Goal: Navigation & Orientation: Understand site structure

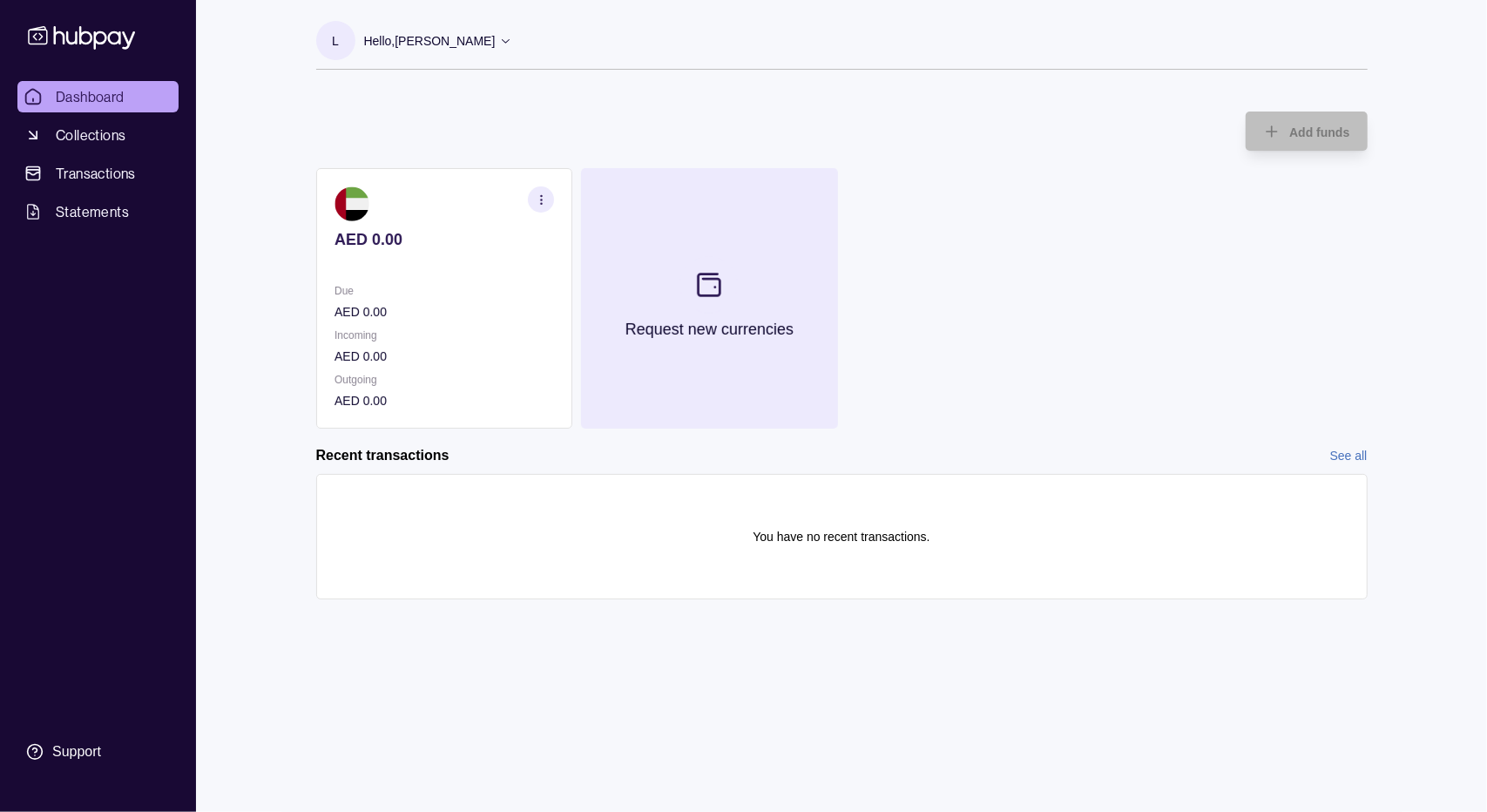
click at [728, 292] on section at bounding box center [709, 285] width 57 height 57
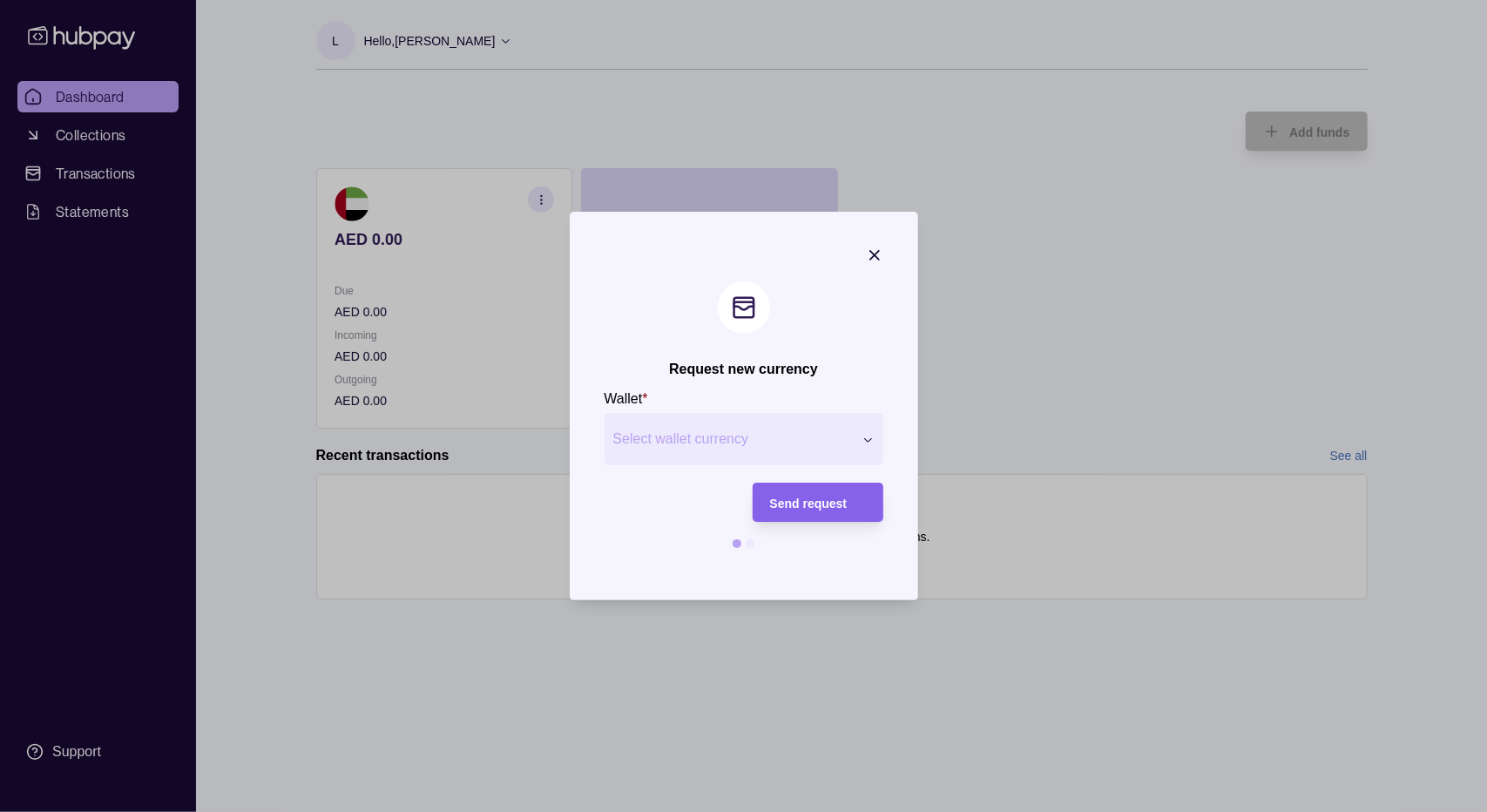
click at [696, 811] on div "Request new currency Wallet * Select wallet currency *** *** *** *** *** *** **…" at bounding box center [743, 812] width 1487 height 0
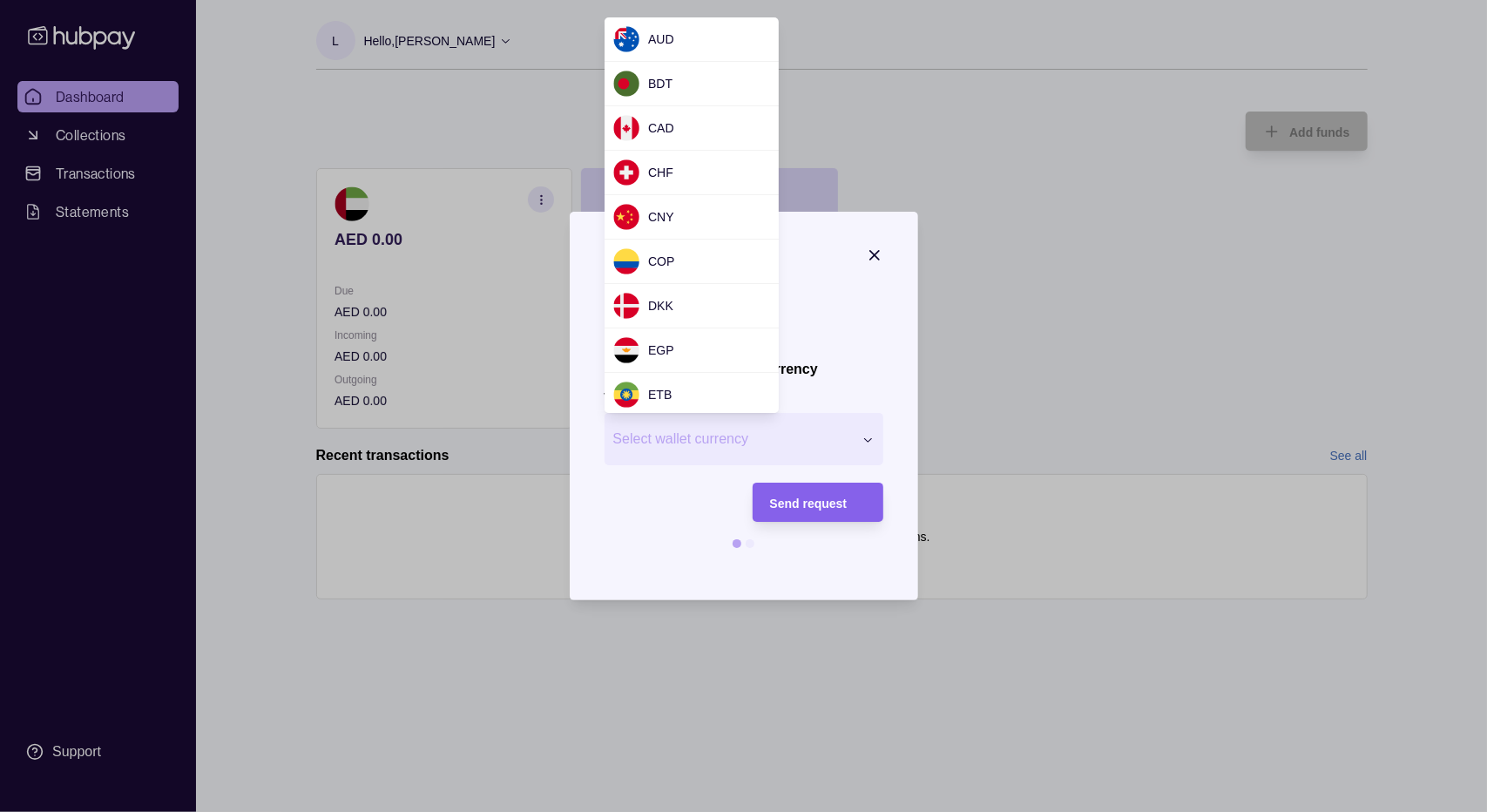
click at [865, 811] on div "Request new currency Wallet * Select wallet currency *** *** *** *** *** *** **…" at bounding box center [743, 812] width 1487 height 0
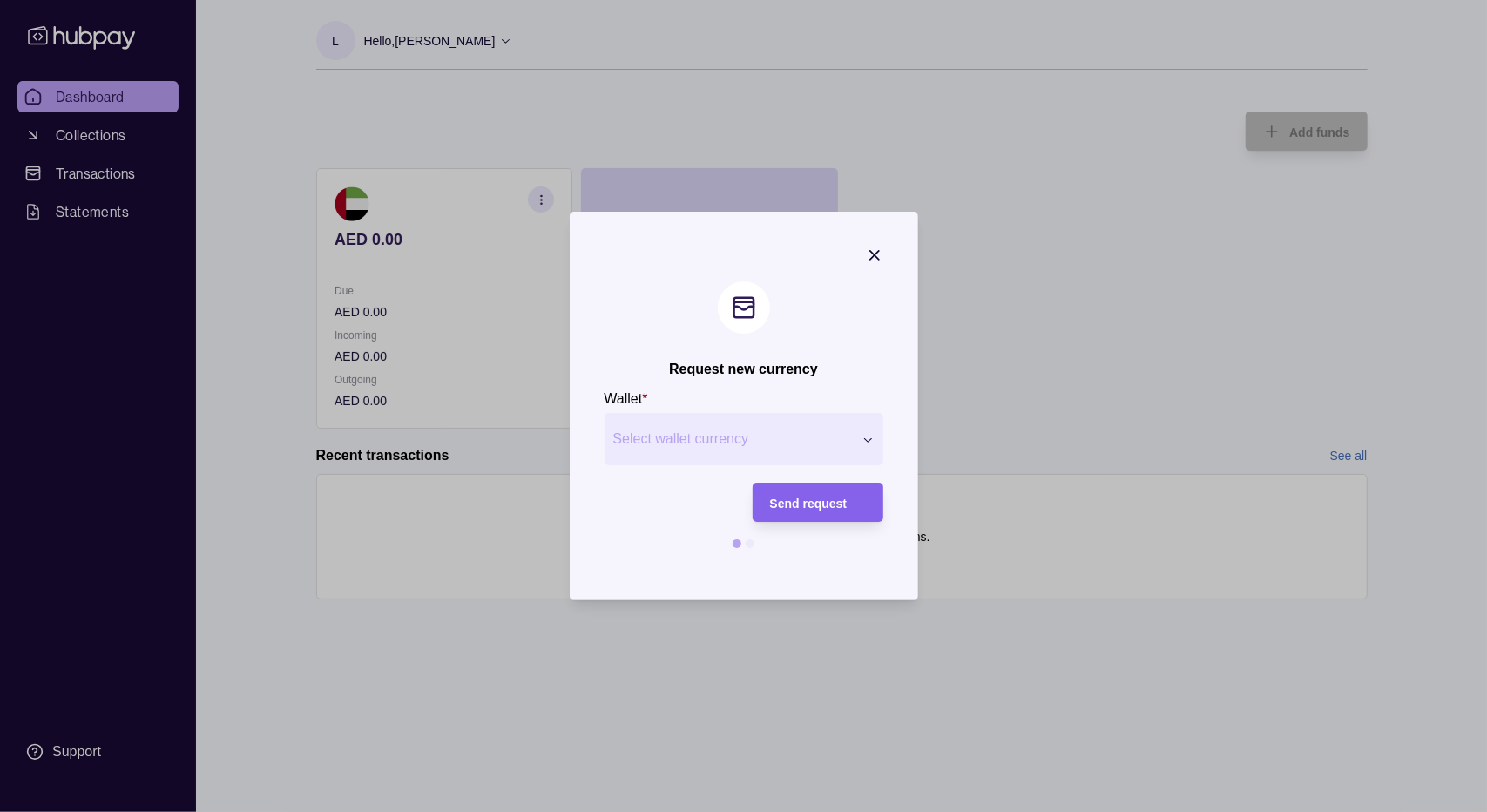
click at [870, 252] on icon "button" at bounding box center [874, 254] width 8 height 8
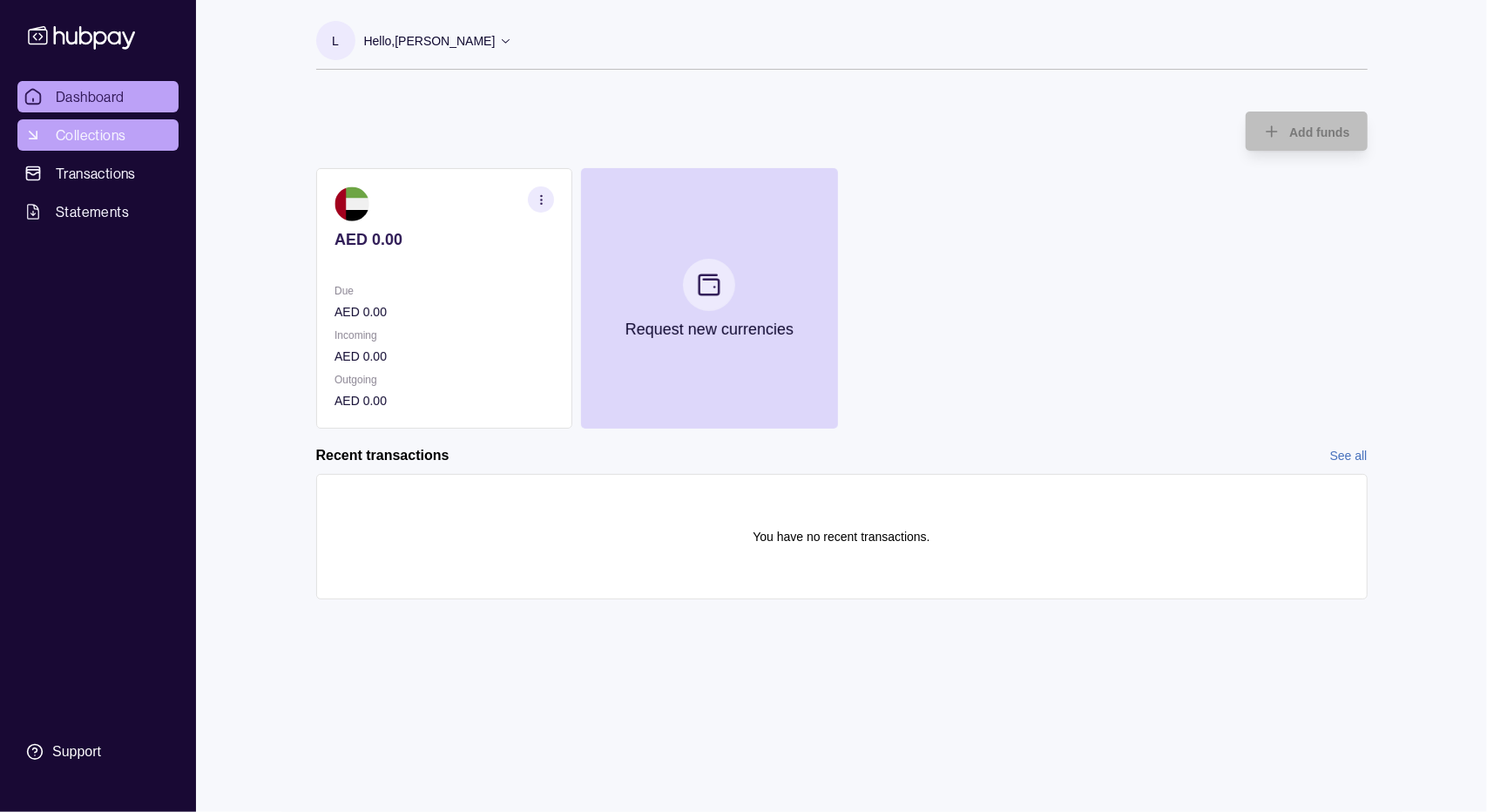
click at [112, 130] on span "Collections" at bounding box center [90, 135] width 70 height 21
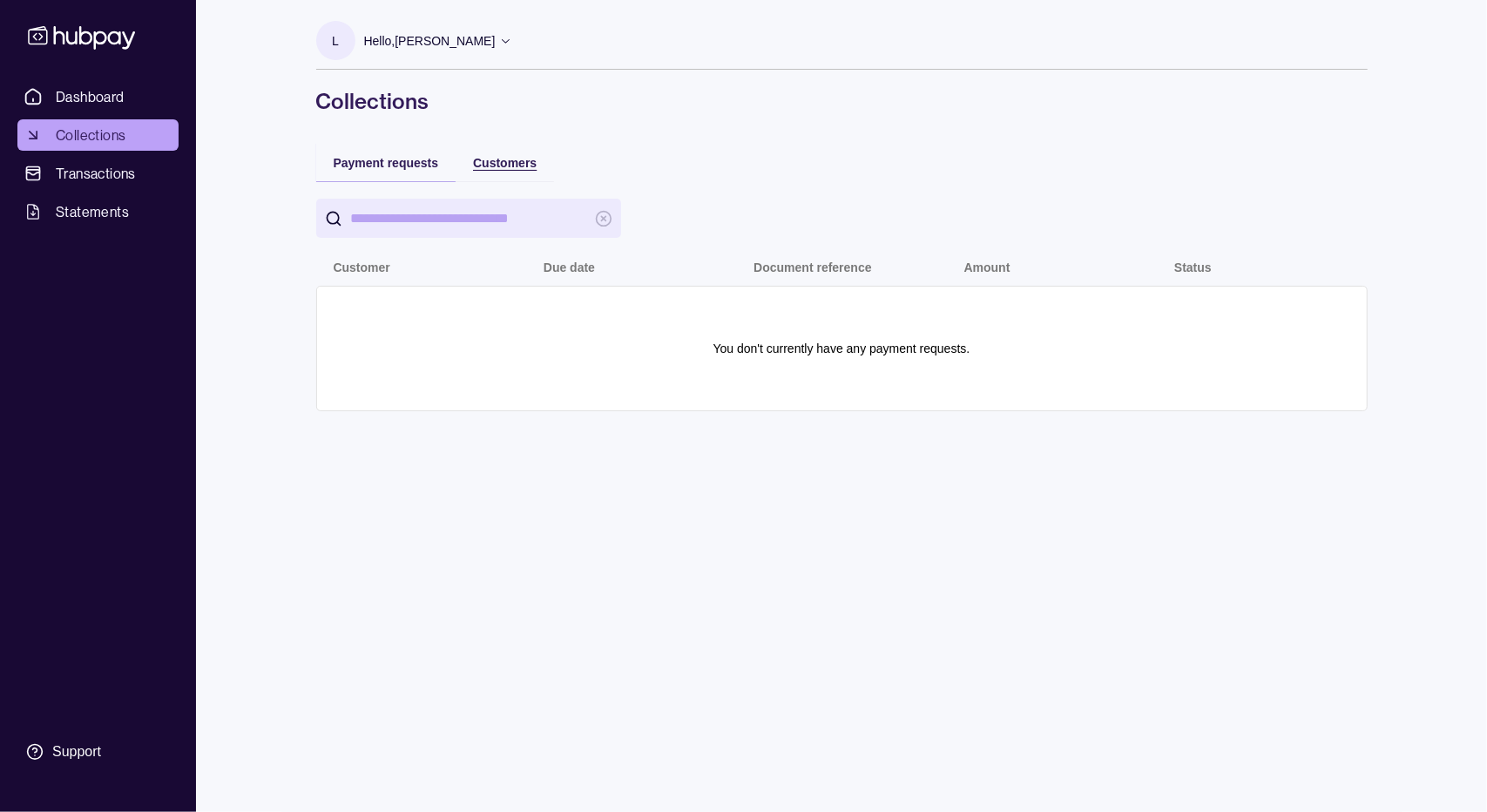
click at [498, 158] on span "Customers" at bounding box center [504, 162] width 64 height 14
click at [360, 164] on span "Payment requests" at bounding box center [386, 162] width 105 height 14
click at [139, 181] on link "Transactions" at bounding box center [98, 173] width 161 height 31
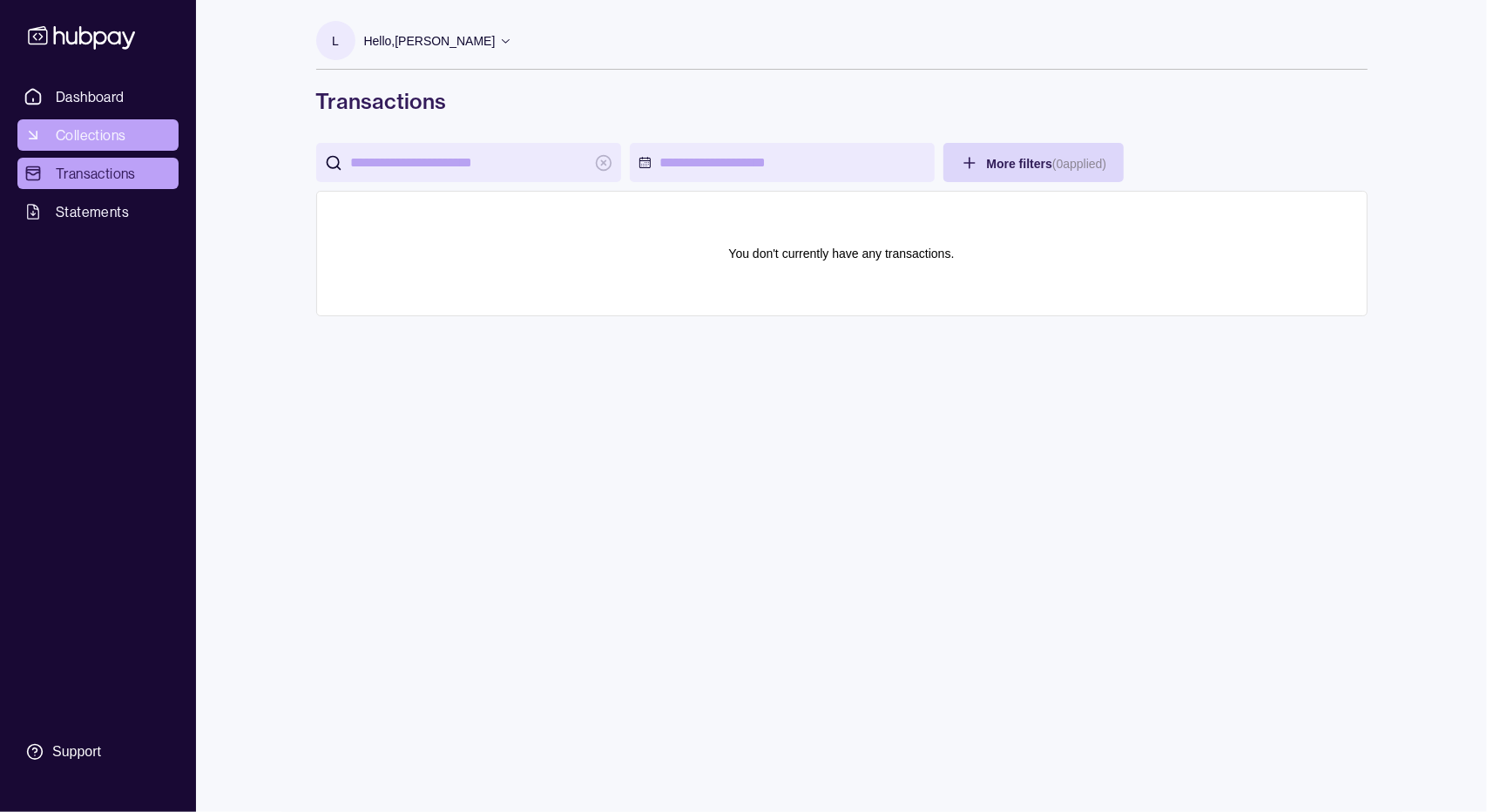
click at [123, 124] on span "Collections" at bounding box center [90, 135] width 70 height 21
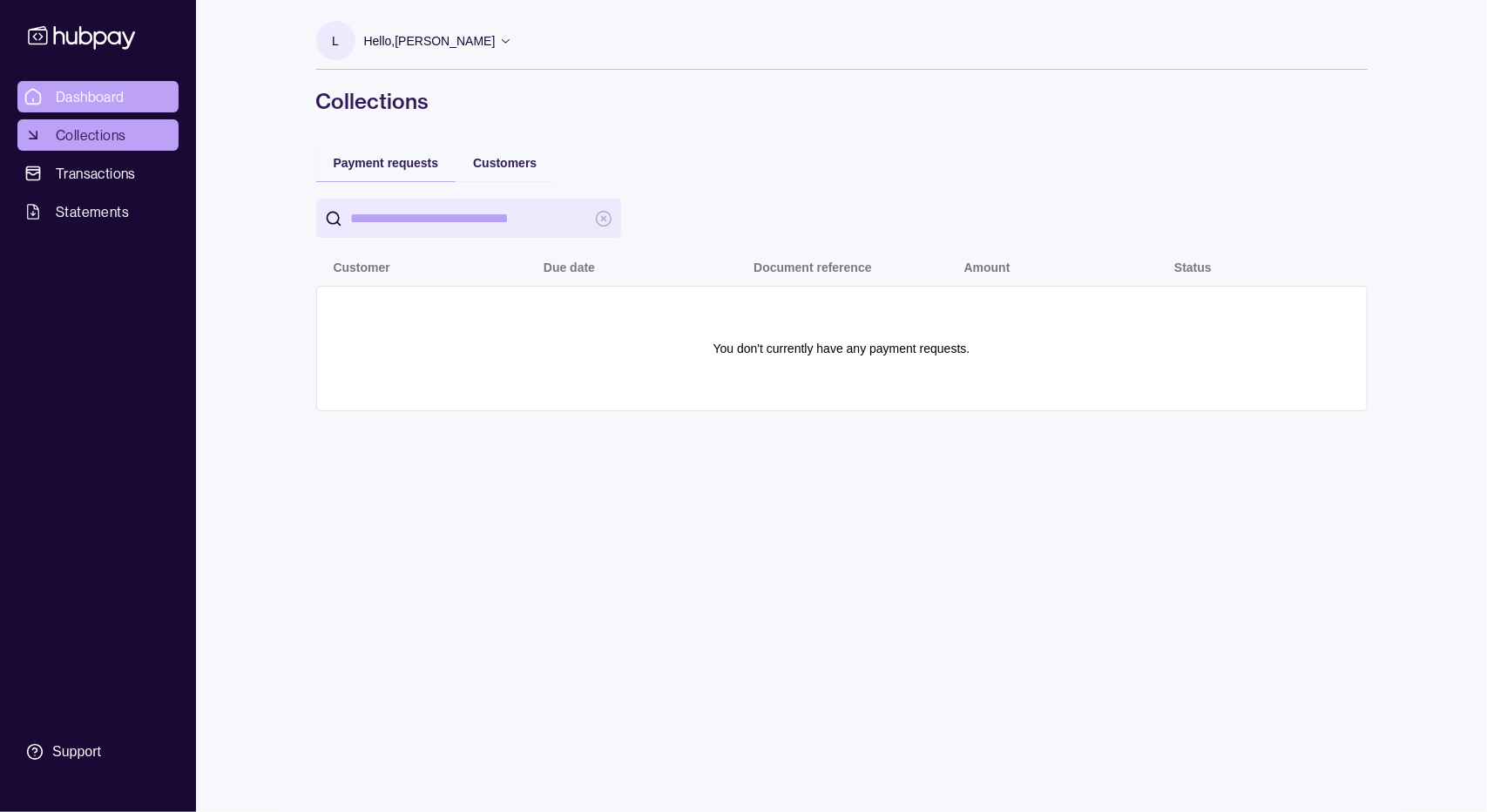
click at [120, 101] on span "Dashboard" at bounding box center [89, 97] width 69 height 21
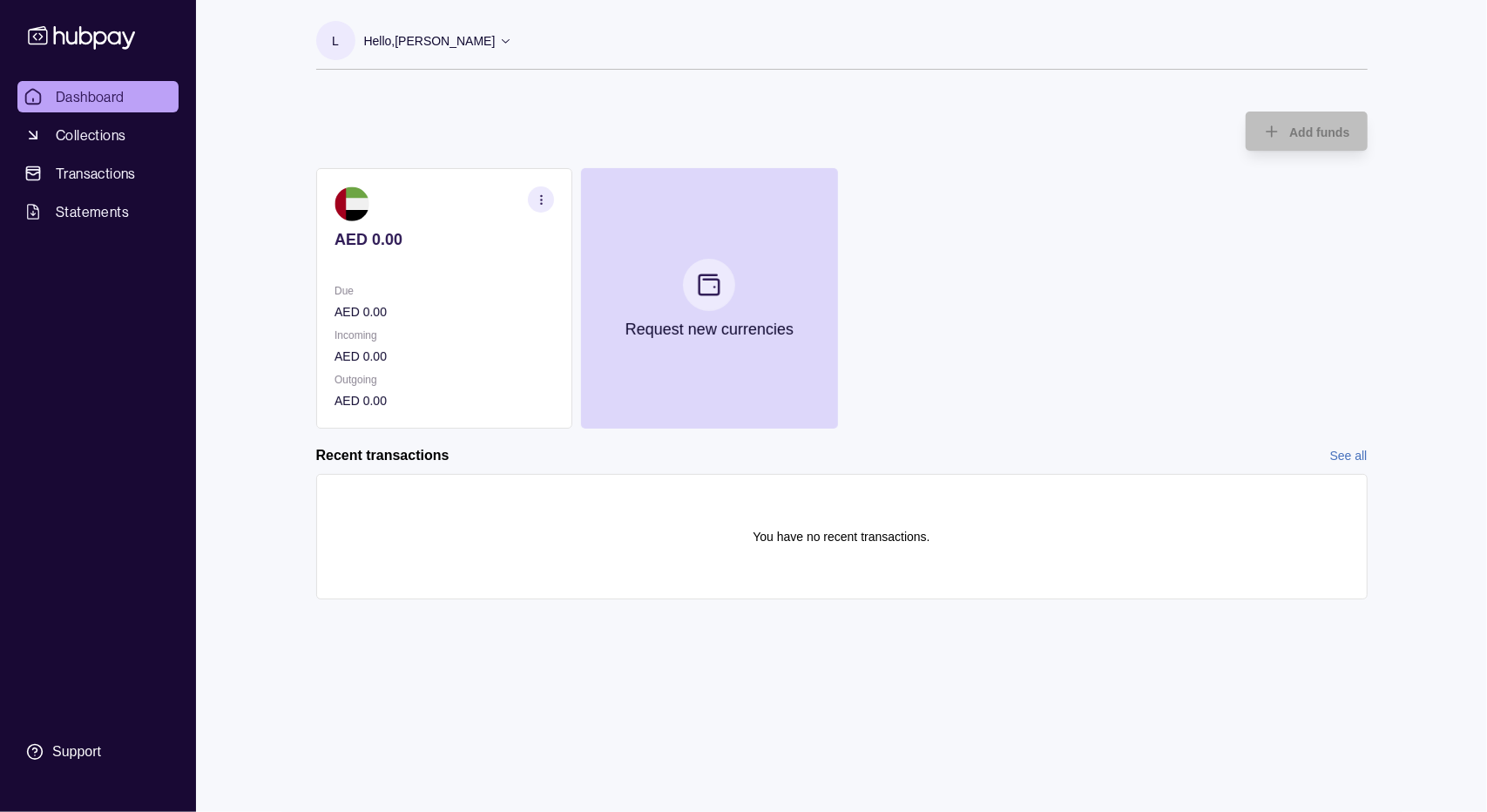
click at [545, 201] on icon "button" at bounding box center [540, 200] width 13 height 13
click at [438, 246] on link "View account details" at bounding box center [420, 242] width 111 height 19
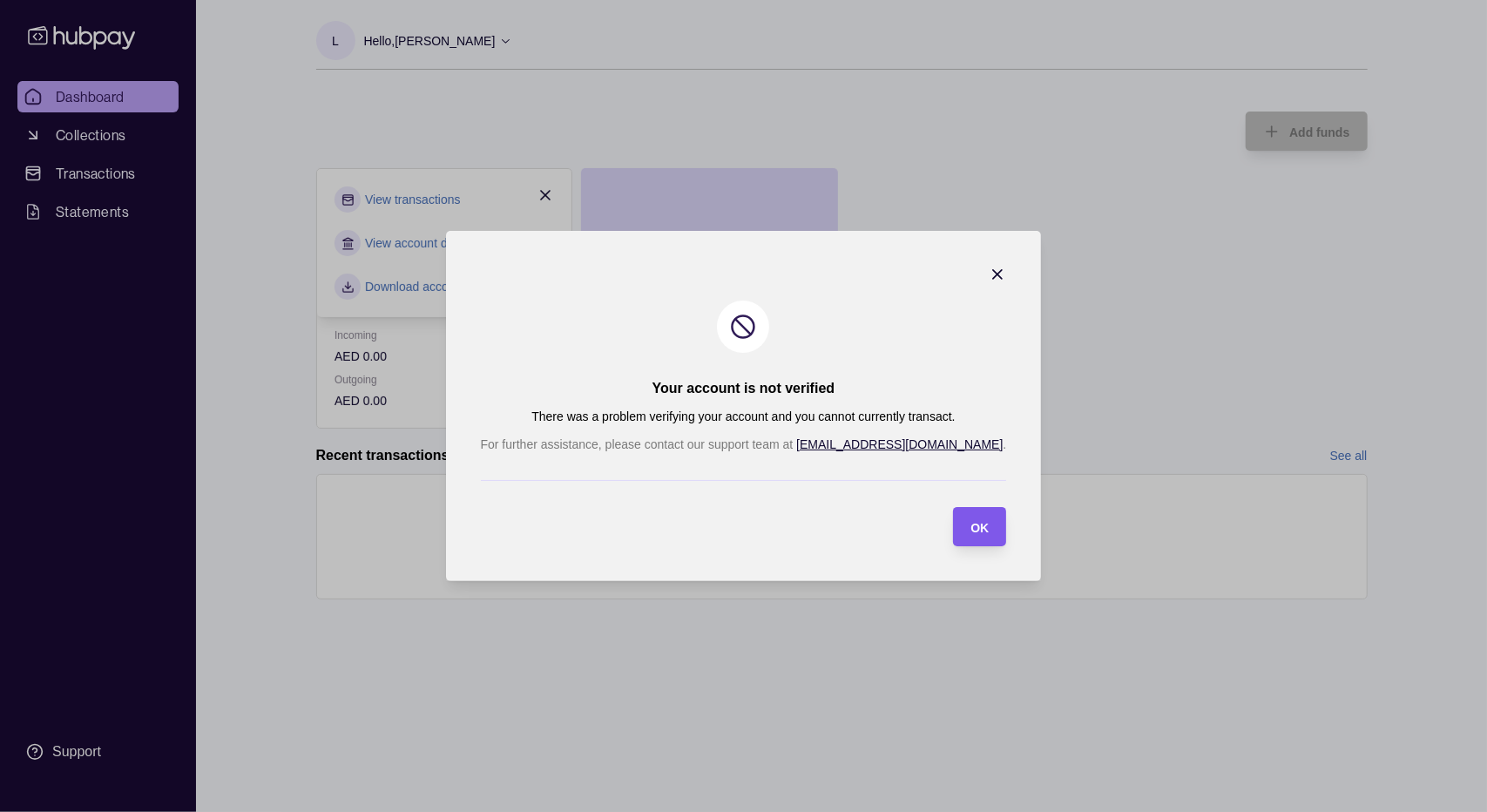
click at [971, 530] on span "OK" at bounding box center [980, 527] width 18 height 14
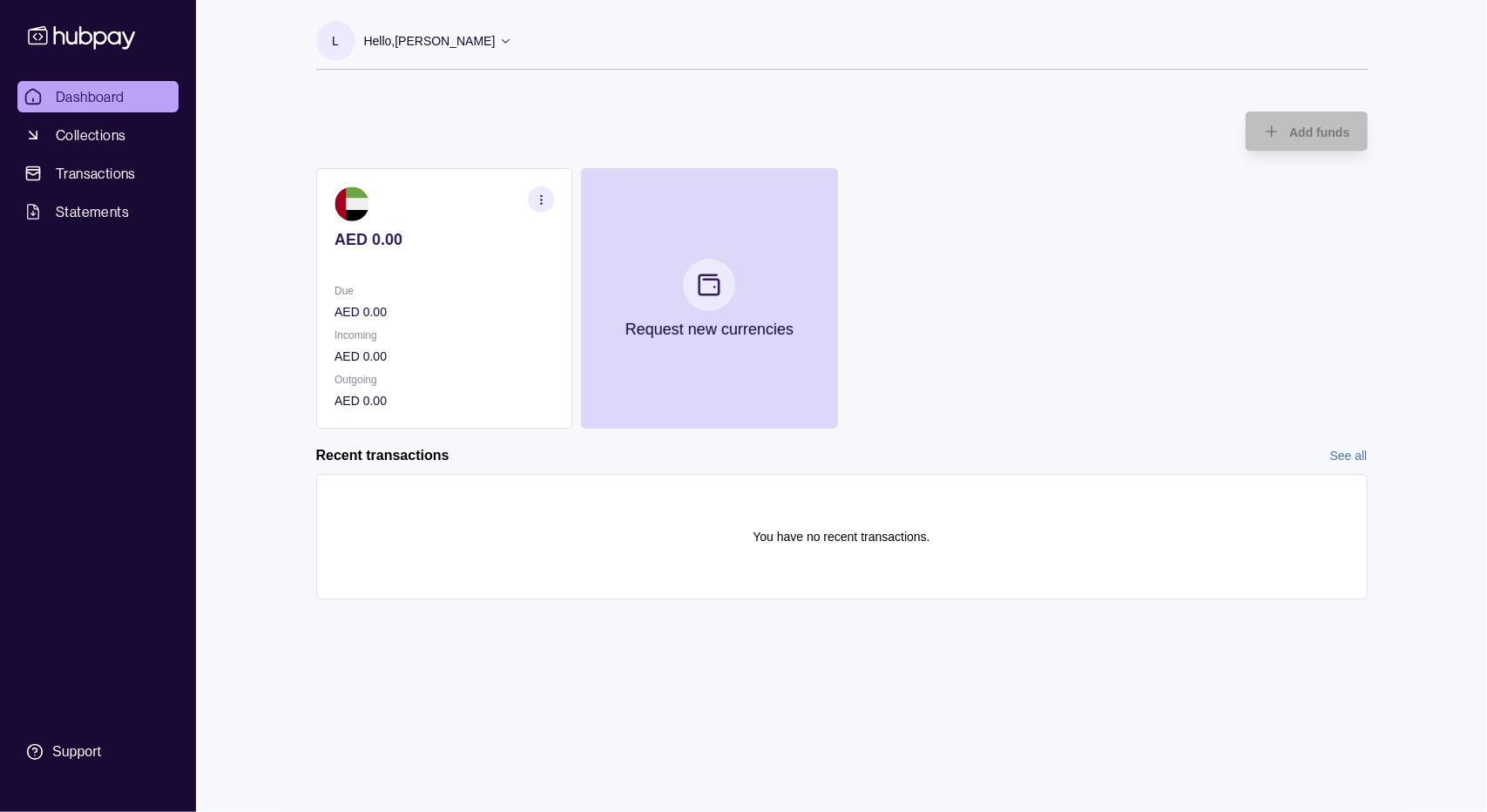
click at [549, 209] on button "button" at bounding box center [541, 199] width 26 height 26
click at [482, 286] on link "Download account details" at bounding box center [434, 286] width 139 height 19
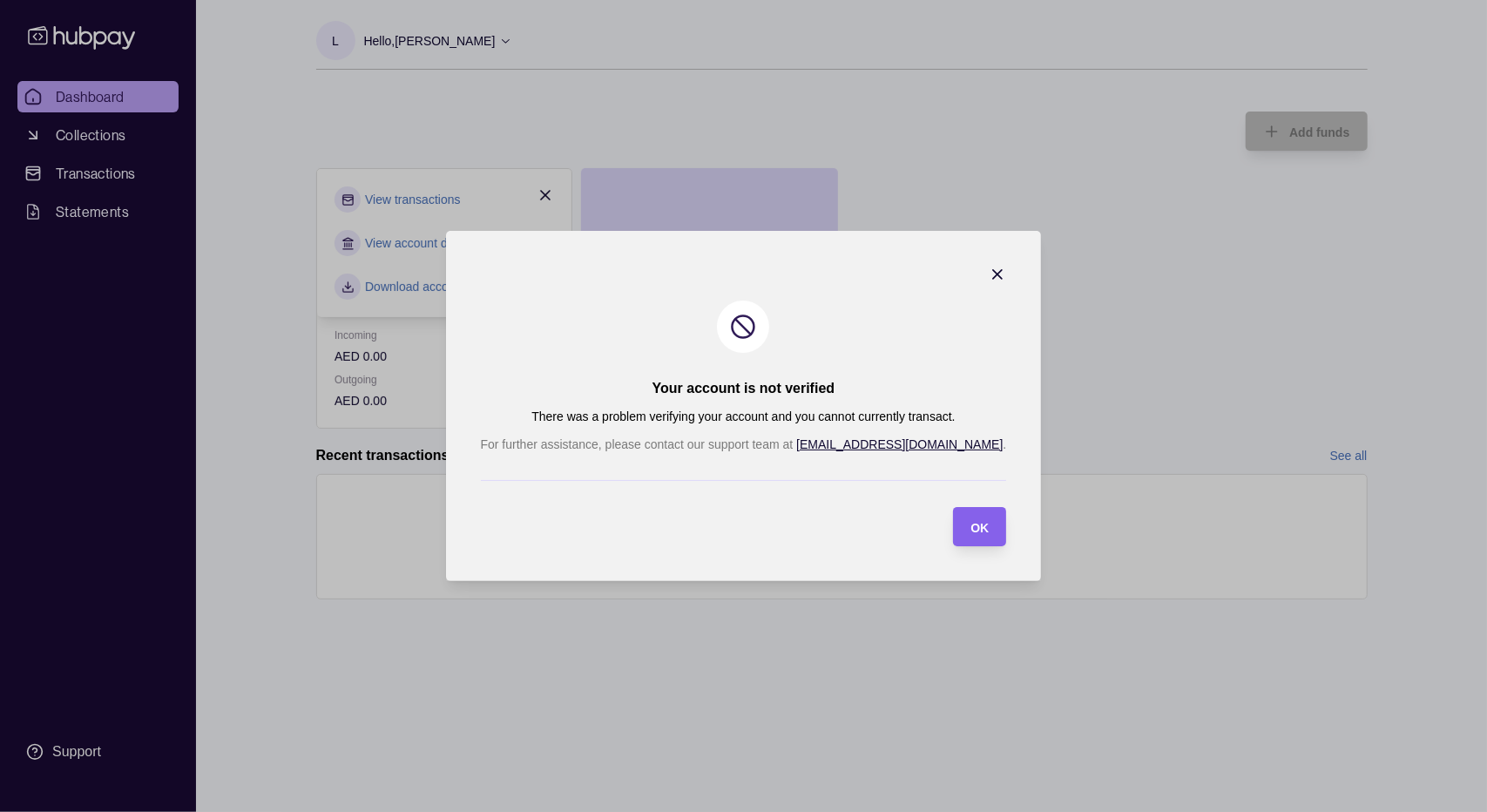
click at [988, 279] on icon "button" at bounding box center [997, 274] width 18 height 18
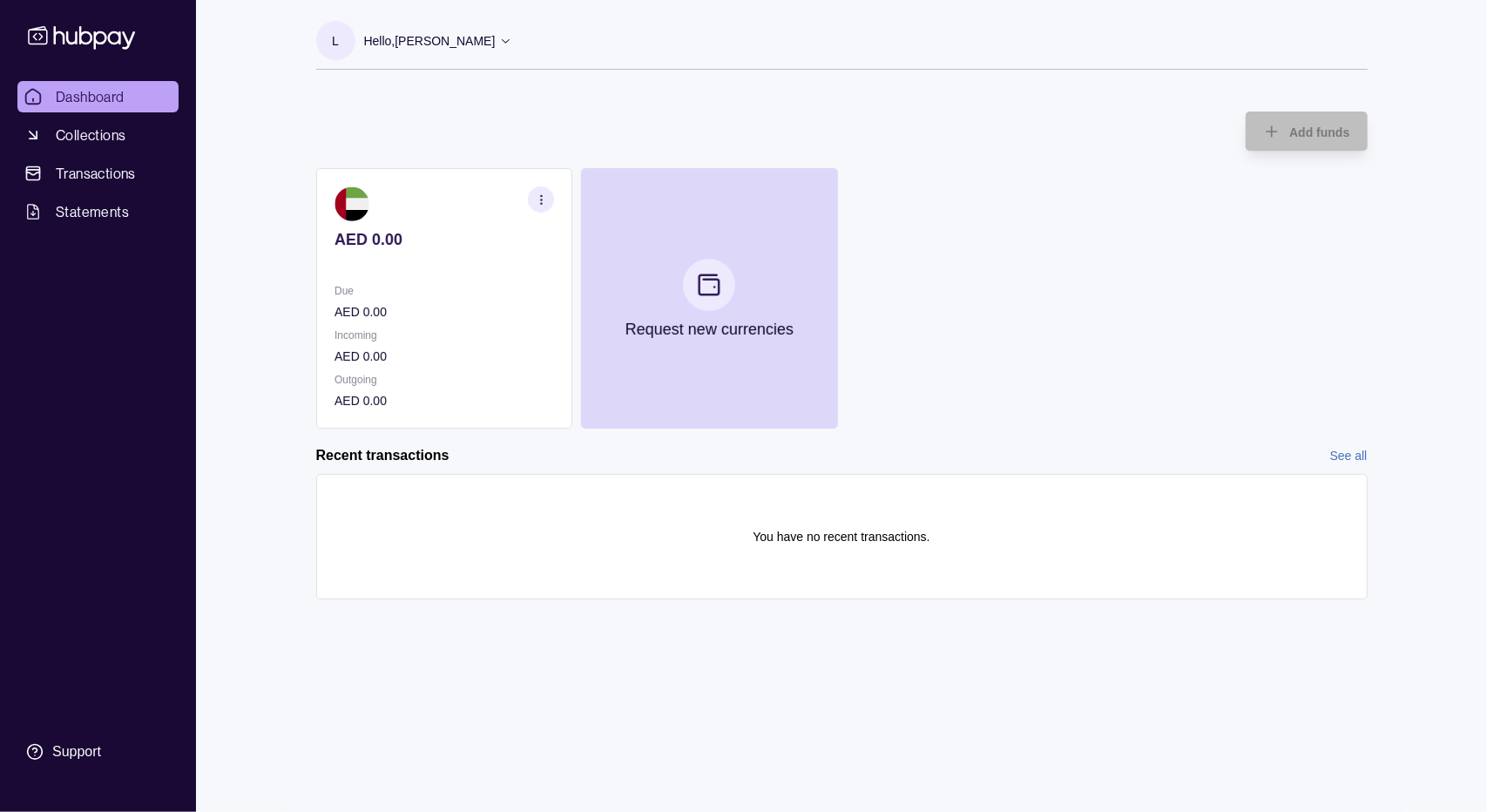
click at [481, 48] on p "Hello, [PERSON_NAME]" at bounding box center [430, 41] width 132 height 19
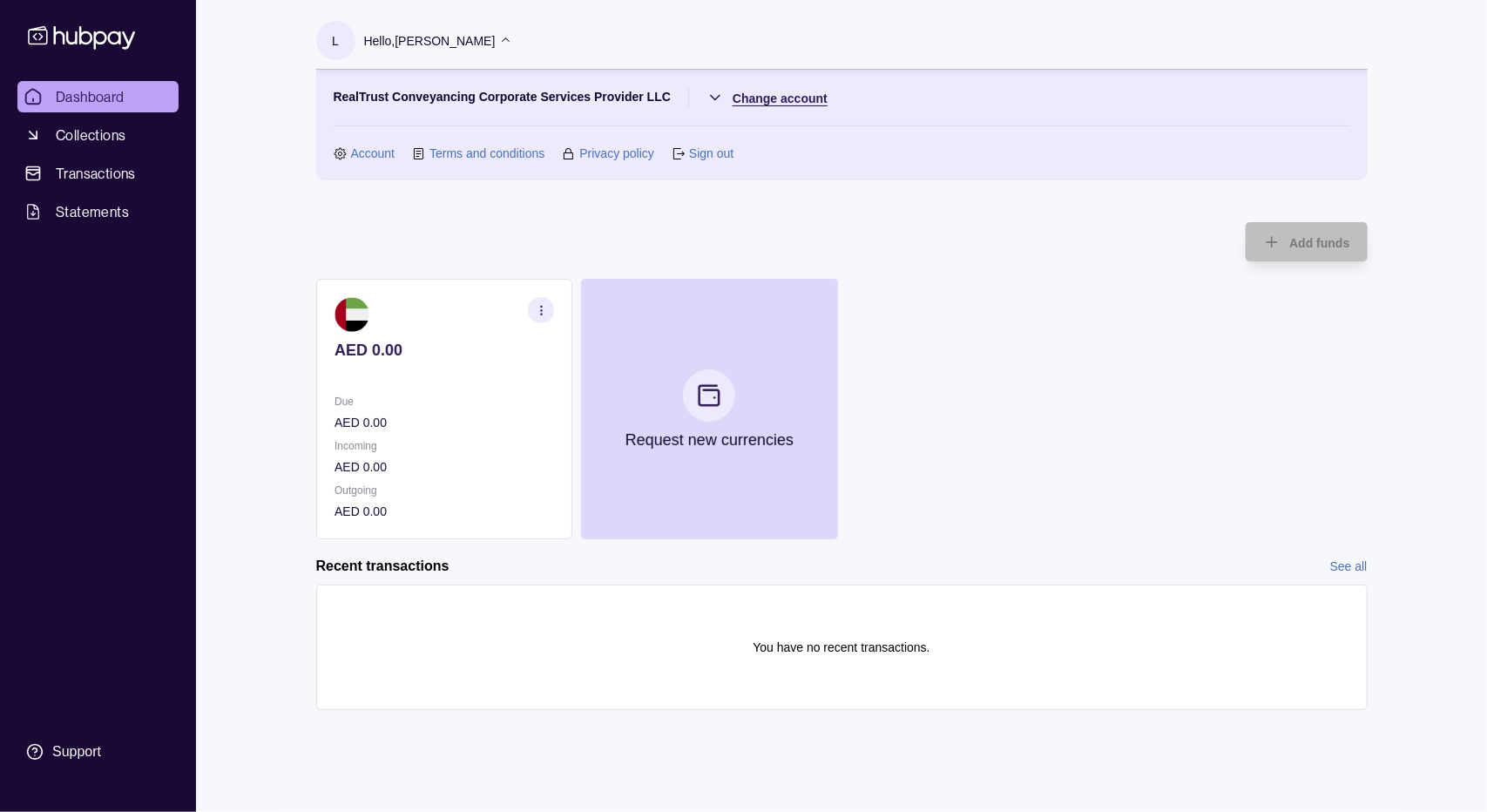
click at [758, 99] on html "Dashboard Collections Transactions Statements Support L Hello, [PERSON_NAME] Re…" at bounding box center [743, 406] width 1487 height 812
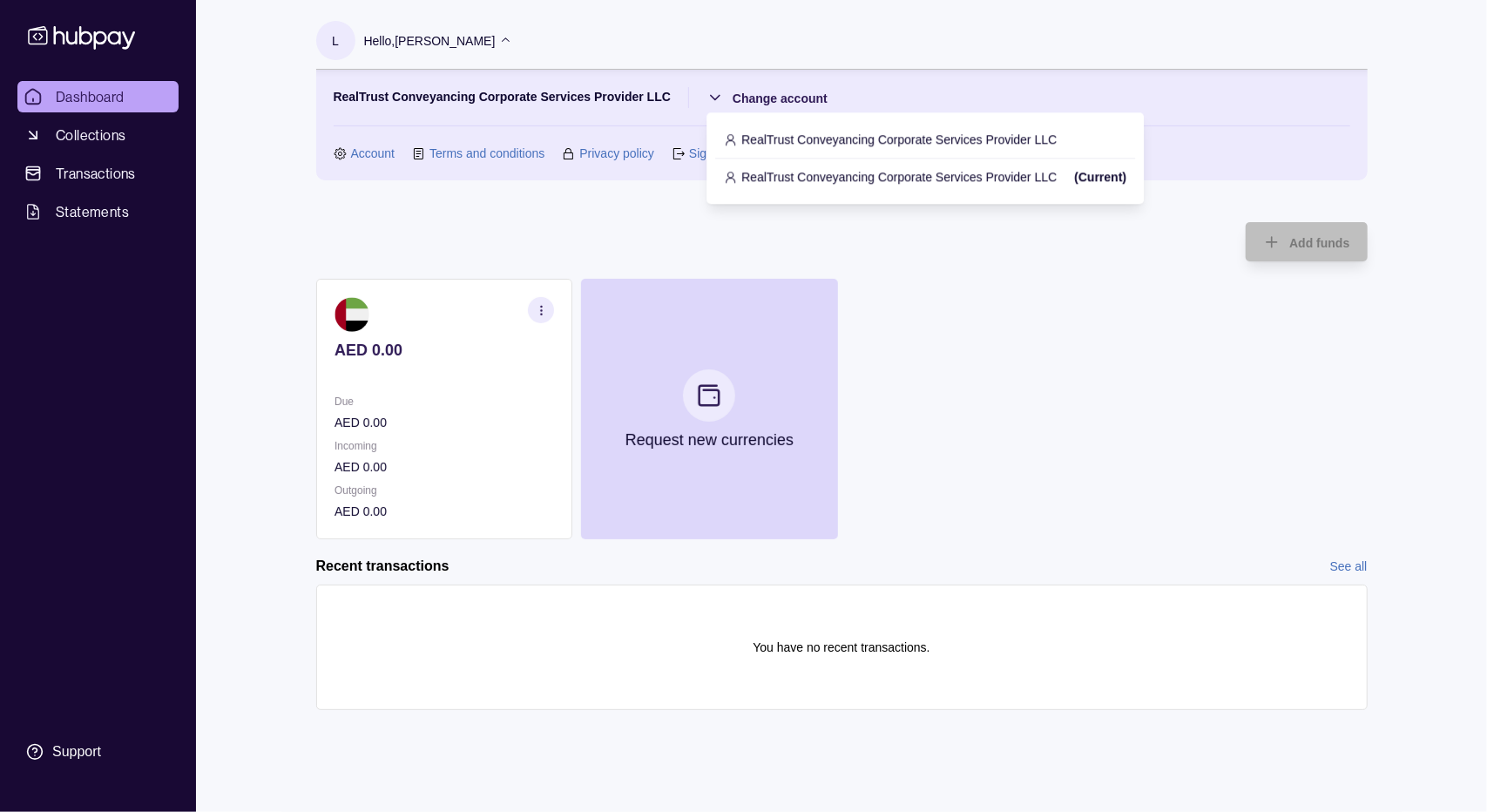
click at [806, 140] on p "RealTrust Conveyancing Corporate Services Provider LLC" at bounding box center [899, 139] width 315 height 19
